Goal: Task Accomplishment & Management: Manage account settings

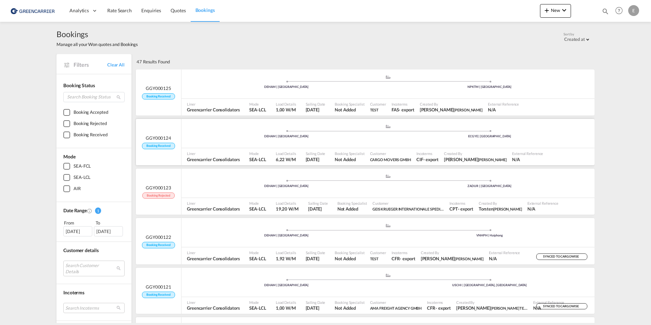
click at [157, 140] on span "GGY000124" at bounding box center [159, 138] width 26 height 6
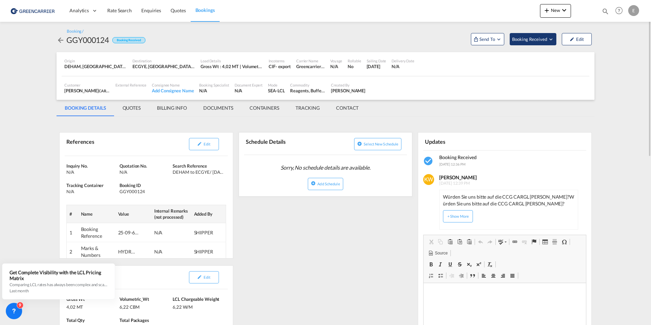
click at [547, 41] on span "Booking Received" at bounding box center [530, 39] width 36 height 7
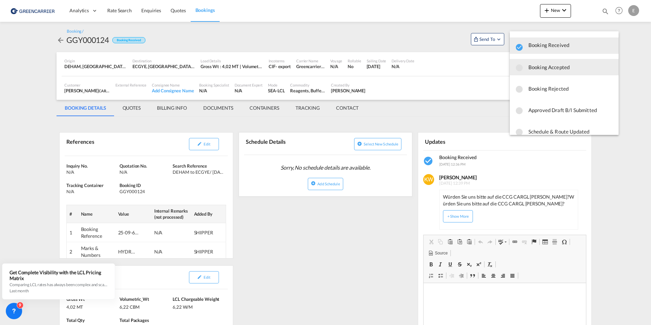
click at [548, 70] on span "Booking Accepted" at bounding box center [571, 67] width 85 height 12
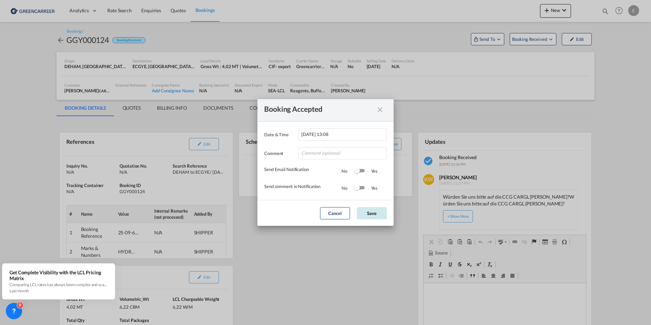
click at [367, 208] on button "Save" at bounding box center [372, 213] width 30 height 12
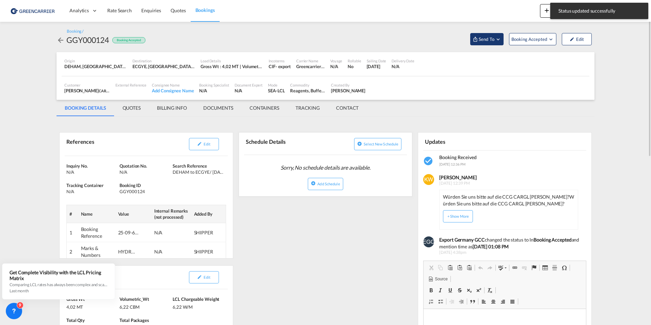
click at [490, 42] on span "Send To" at bounding box center [486, 39] width 17 height 7
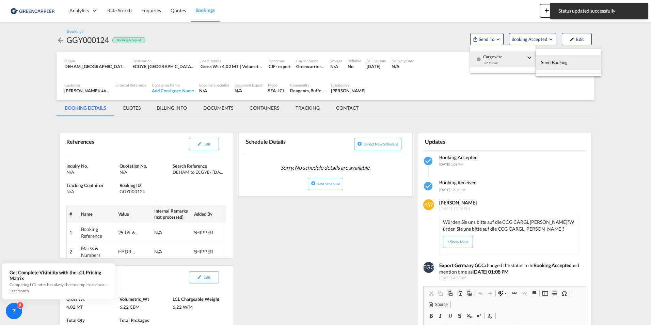
click at [550, 63] on span "Send Booking" at bounding box center [554, 62] width 27 height 11
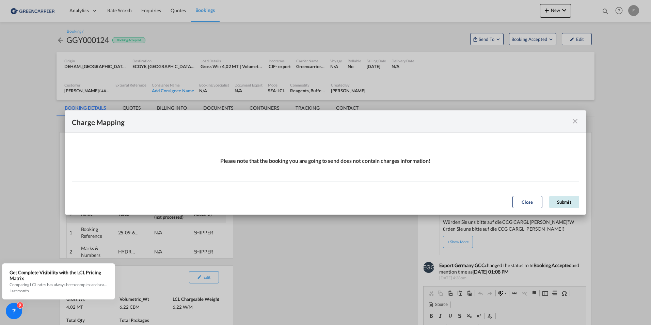
click at [569, 200] on button "Submit" at bounding box center [564, 202] width 30 height 12
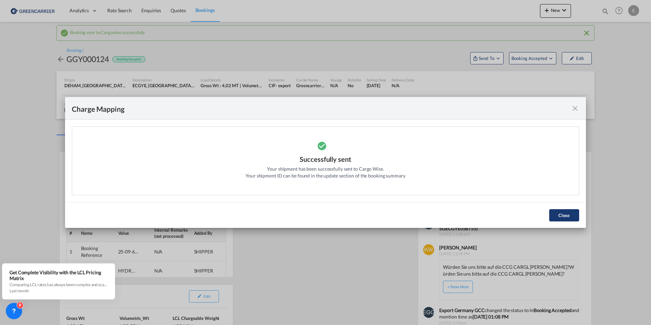
click at [563, 212] on button "Close" at bounding box center [564, 215] width 30 height 12
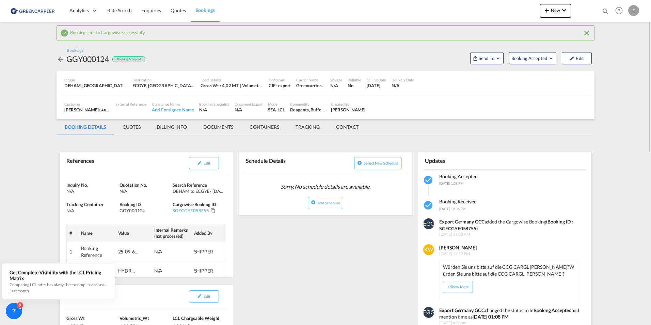
click at [63, 63] on md-icon "icon-arrow-left" at bounding box center [61, 59] width 8 height 8
